Goal: Information Seeking & Learning: Find specific fact

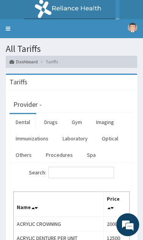
click at [60, 153] on link "Procedures" at bounding box center [59, 155] width 39 height 16
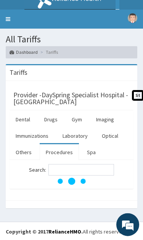
scroll to position [10, 0]
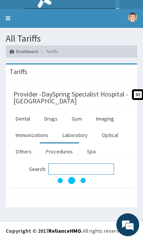
click at [83, 168] on input "Search:" at bounding box center [81, 168] width 66 height 11
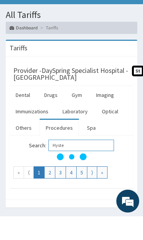
scroll to position [34, 0]
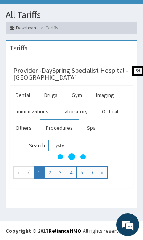
click at [88, 142] on input "Hyste" at bounding box center [81, 144] width 66 height 11
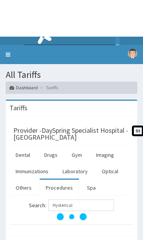
scroll to position [10, 0]
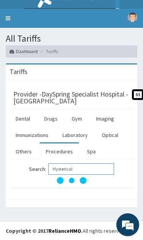
click at [88, 173] on input "Hysterical" at bounding box center [81, 168] width 66 height 11
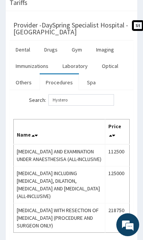
scroll to position [65, 0]
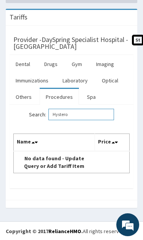
click at [94, 118] on input "Hystero" at bounding box center [81, 114] width 66 height 11
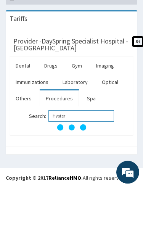
scroll to position [10, 0]
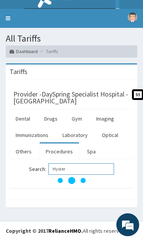
click at [90, 168] on input "Hyster" at bounding box center [81, 168] width 66 height 11
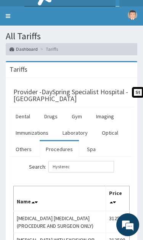
scroll to position [0, 0]
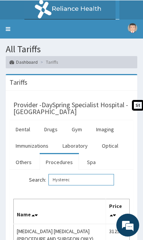
type input "Hysterec"
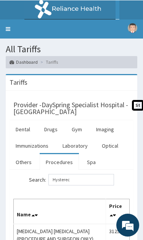
click at [8, 34] on link "Toggle navigation" at bounding box center [8, 28] width 16 height 19
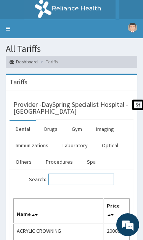
click at [86, 174] on input "Search:" at bounding box center [81, 178] width 66 height 11
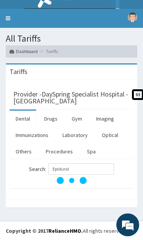
scroll to position [11, 0]
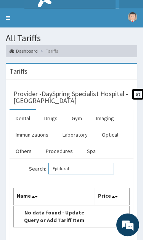
click at [87, 167] on input "Epidural" at bounding box center [81, 168] width 66 height 11
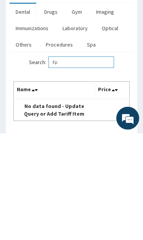
type input "E"
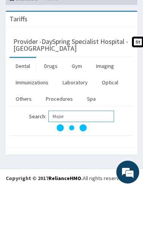
scroll to position [65, 0]
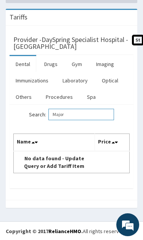
type input "Major"
click at [59, 98] on link "Procedures" at bounding box center [59, 97] width 39 height 16
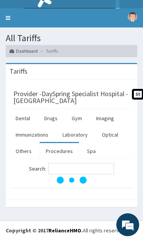
scroll to position [10, 0]
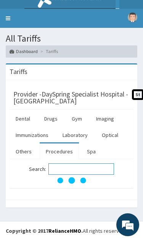
click at [82, 168] on input "Search:" at bounding box center [81, 168] width 66 height 11
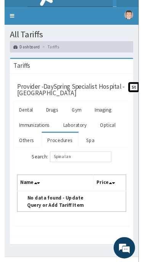
scroll to position [25, 0]
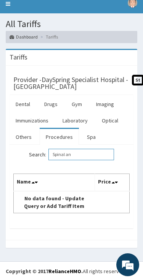
click at [97, 158] on input "Spinal an" at bounding box center [81, 154] width 66 height 11
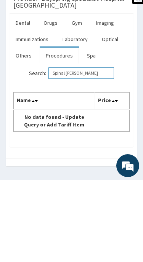
scroll to position [0, 0]
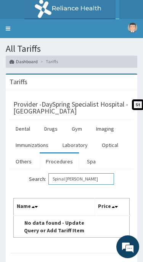
click at [85, 181] on input "Spinal ana" at bounding box center [81, 178] width 66 height 11
click at [97, 181] on input "Spinal an" at bounding box center [81, 178] width 66 height 11
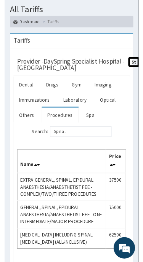
scroll to position [39, 0]
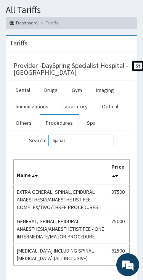
click at [99, 144] on input "Spinal" at bounding box center [81, 139] width 66 height 11
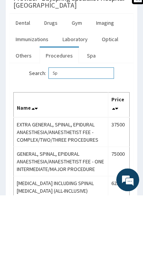
type input "S"
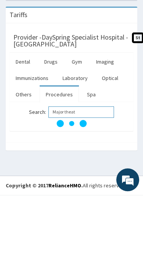
scroll to position [0, 0]
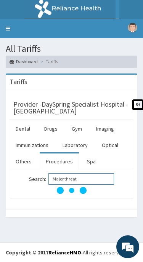
click at [97, 177] on input "Major threat" at bounding box center [81, 178] width 66 height 11
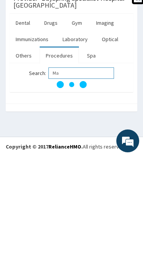
type input "M"
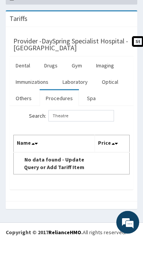
scroll to position [42, 0]
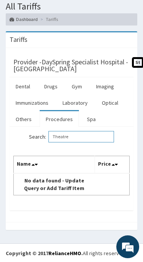
click at [93, 140] on input "Theatre" at bounding box center [81, 136] width 66 height 11
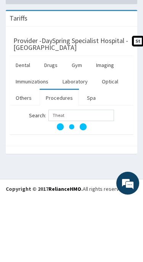
scroll to position [4, 0]
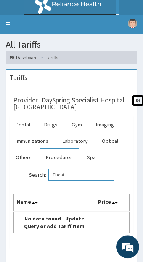
click at [83, 179] on input "Theat" at bounding box center [81, 174] width 66 height 11
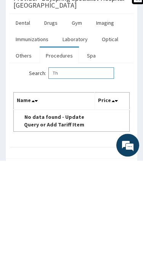
type input "T"
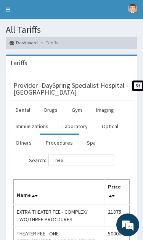
scroll to position [0, 0]
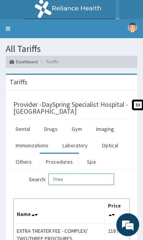
type input "Thea"
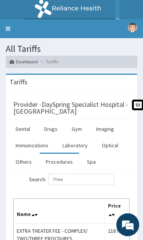
click at [12, 24] on link "Toggle navigation" at bounding box center [8, 28] width 16 height 19
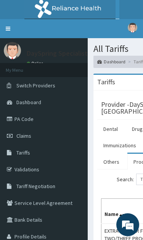
click at [57, 123] on link "PA Code" at bounding box center [44, 118] width 88 height 17
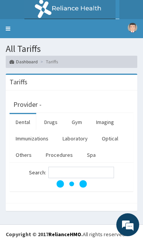
click at [135, 12] on link "R EL" at bounding box center [71, 9] width 143 height 19
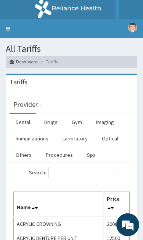
click at [116, 12] on img at bounding box center [71, 9] width 95 height 19
click at [81, 13] on img at bounding box center [71, 9] width 95 height 19
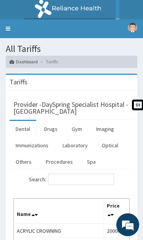
click at [135, 12] on link "R EL" at bounding box center [71, 9] width 143 height 19
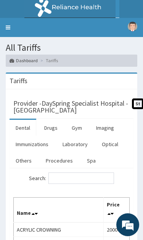
click at [135, 12] on link "R EL" at bounding box center [71, 8] width 143 height 19
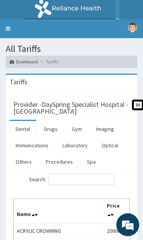
click at [135, 12] on link "R EL" at bounding box center [71, 9] width 143 height 19
click at [87, 12] on img at bounding box center [71, 9] width 95 height 19
click at [61, 163] on link "Procedures" at bounding box center [59, 162] width 39 height 16
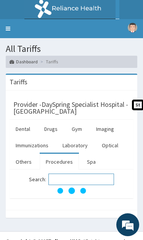
click at [80, 177] on input "Search:" at bounding box center [81, 178] width 66 height 11
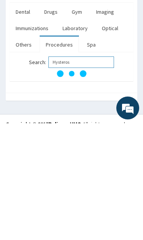
type input "Hystero"
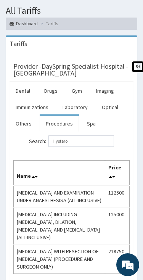
scroll to position [42, 0]
